Goal: Register for event/course

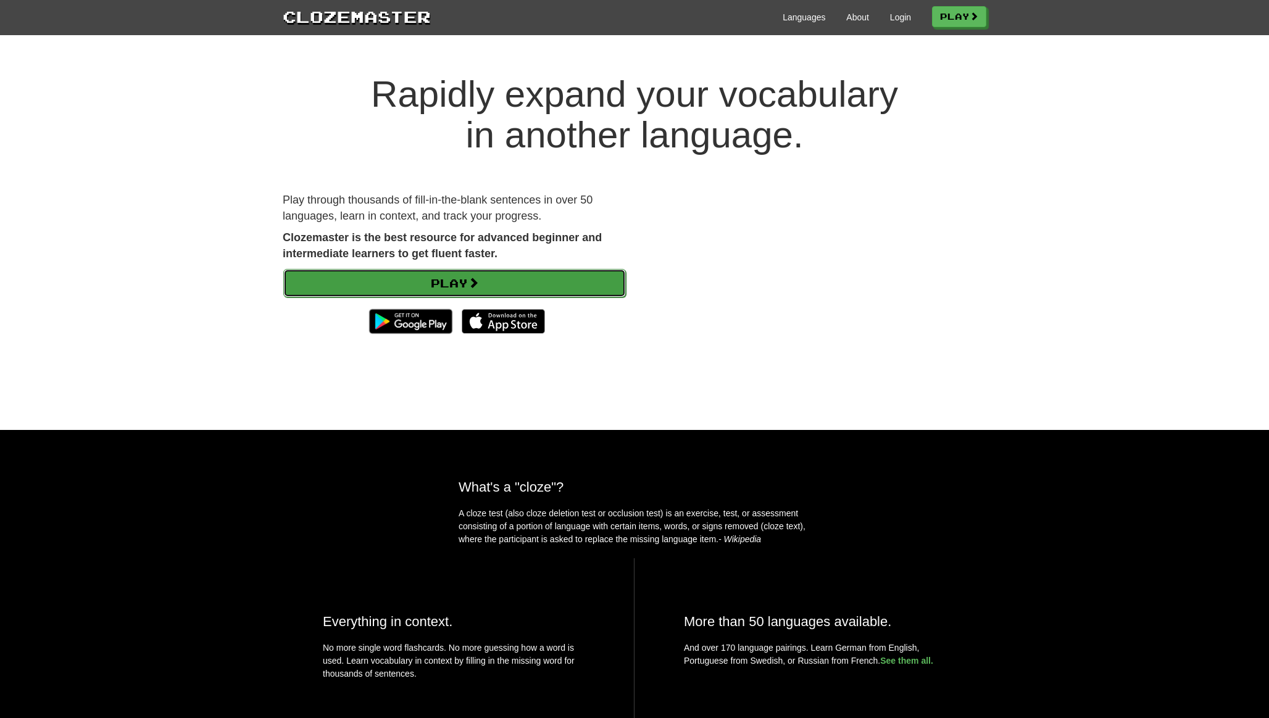
click at [408, 286] on link "Play" at bounding box center [454, 283] width 343 height 28
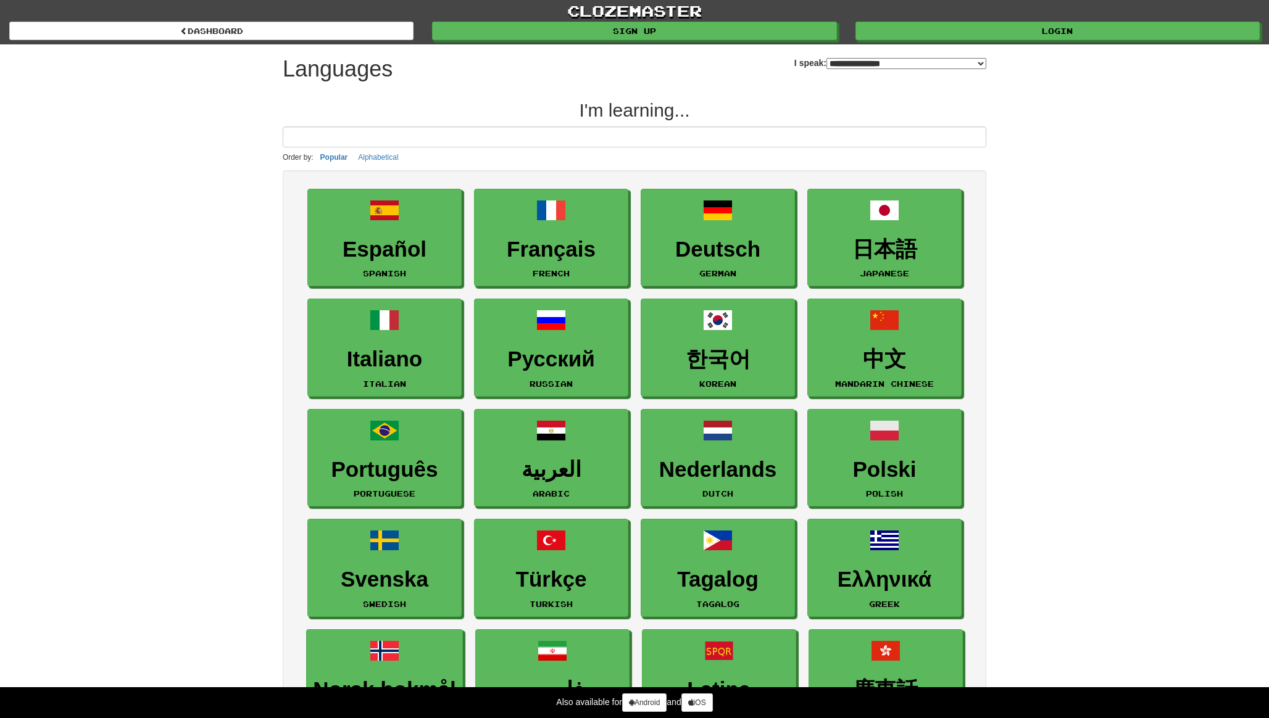
select select "*******"
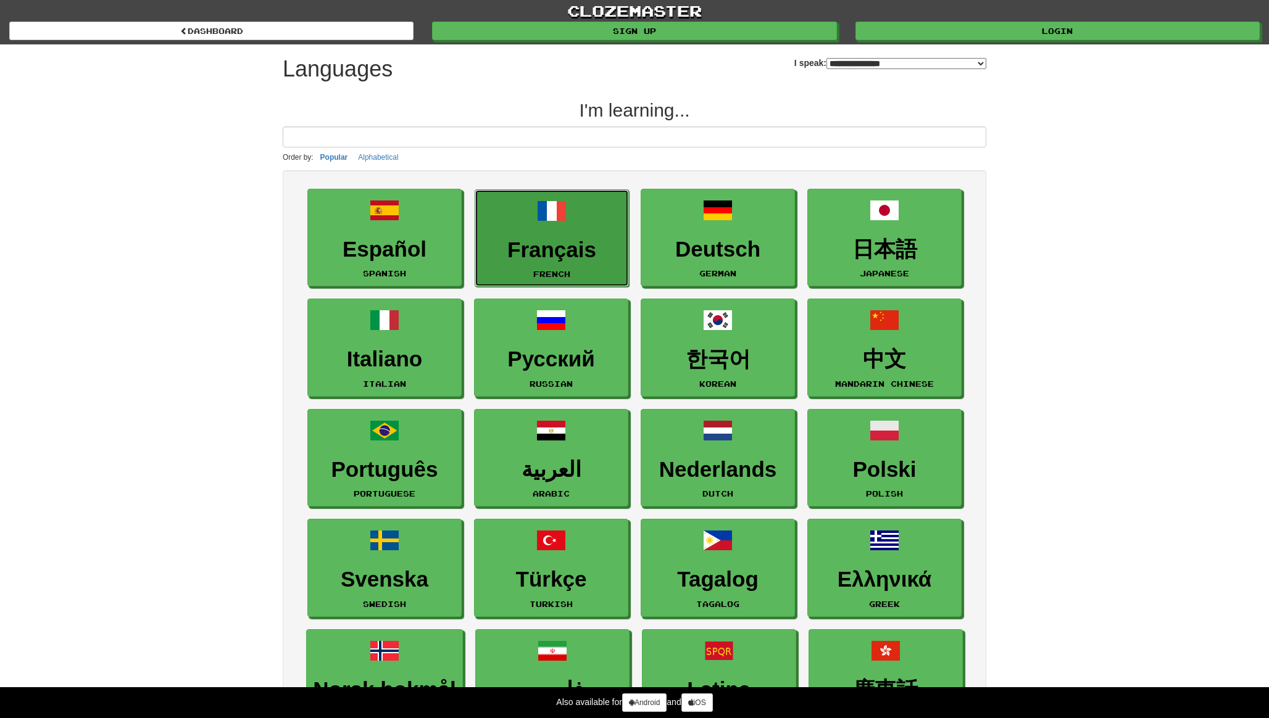
click at [572, 229] on link "Français French" at bounding box center [552, 238] width 154 height 98
